Goal: Find specific page/section: Find specific page/section

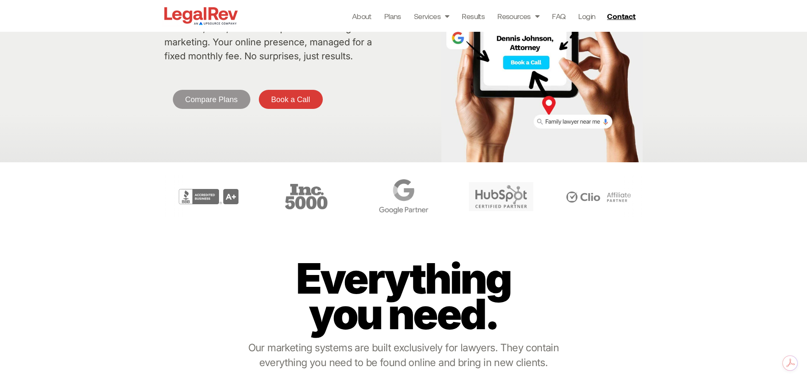
scroll to position [381, 0]
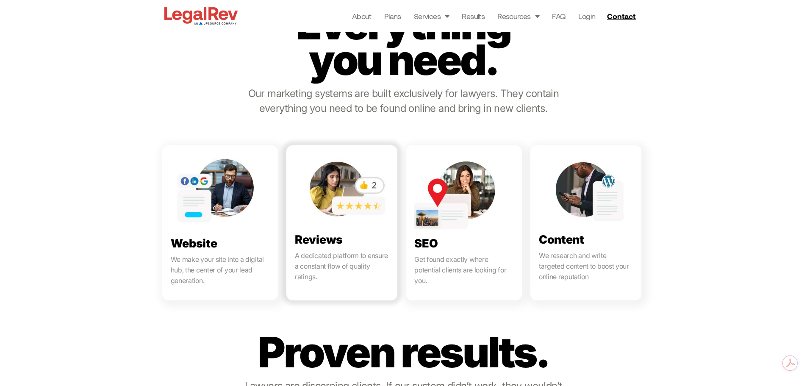
click at [345, 276] on link at bounding box center [341, 222] width 111 height 155
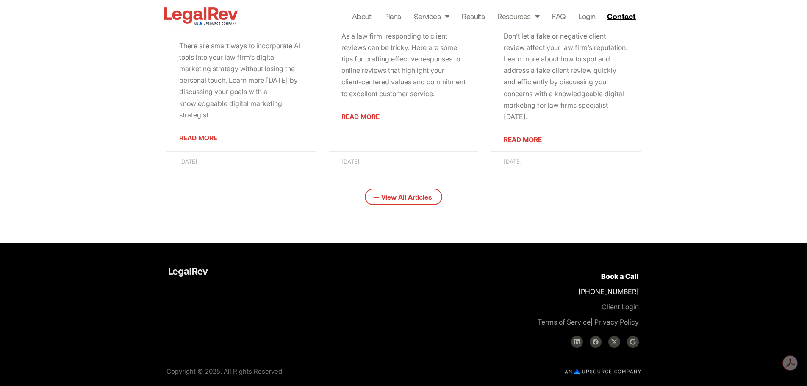
scroll to position [1385, 0]
